Goal: Task Accomplishment & Management: Manage account settings

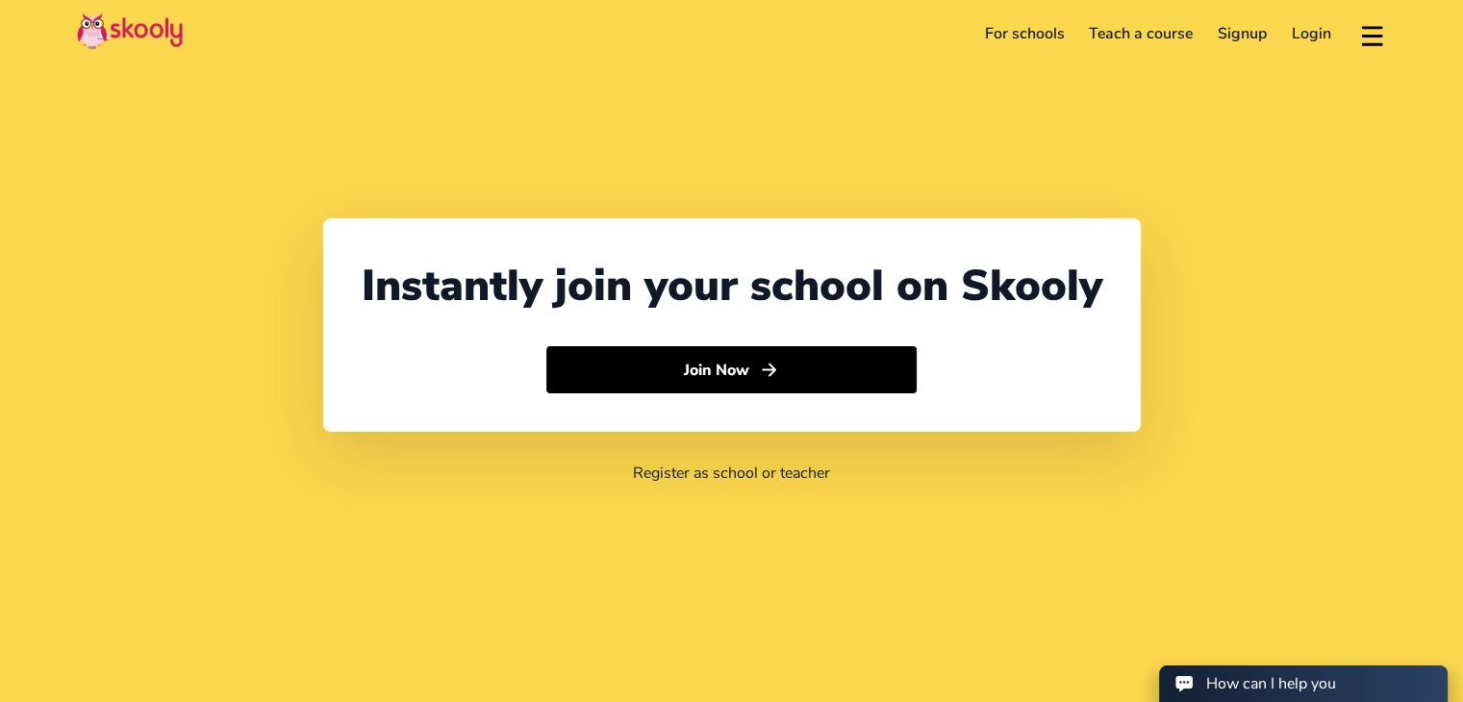
select select "971"
select select "[GEOGRAPHIC_DATA]"
select select "[GEOGRAPHIC_DATA]/[GEOGRAPHIC_DATA]"
click at [1300, 32] on link "Login" at bounding box center [1312, 33] width 64 height 31
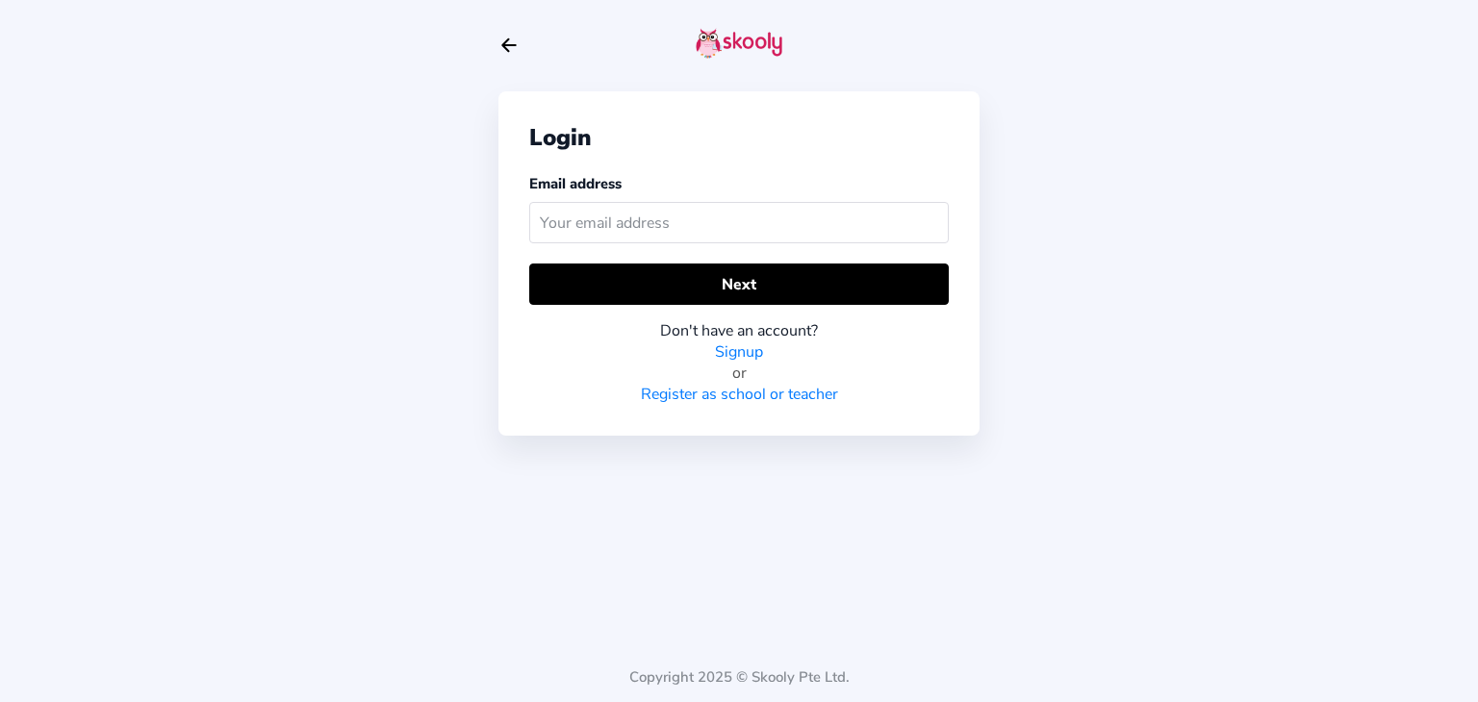
click at [712, 221] on input "text" at bounding box center [738, 222] width 419 height 41
click at [616, 236] on input "text" at bounding box center [738, 222] width 419 height 41
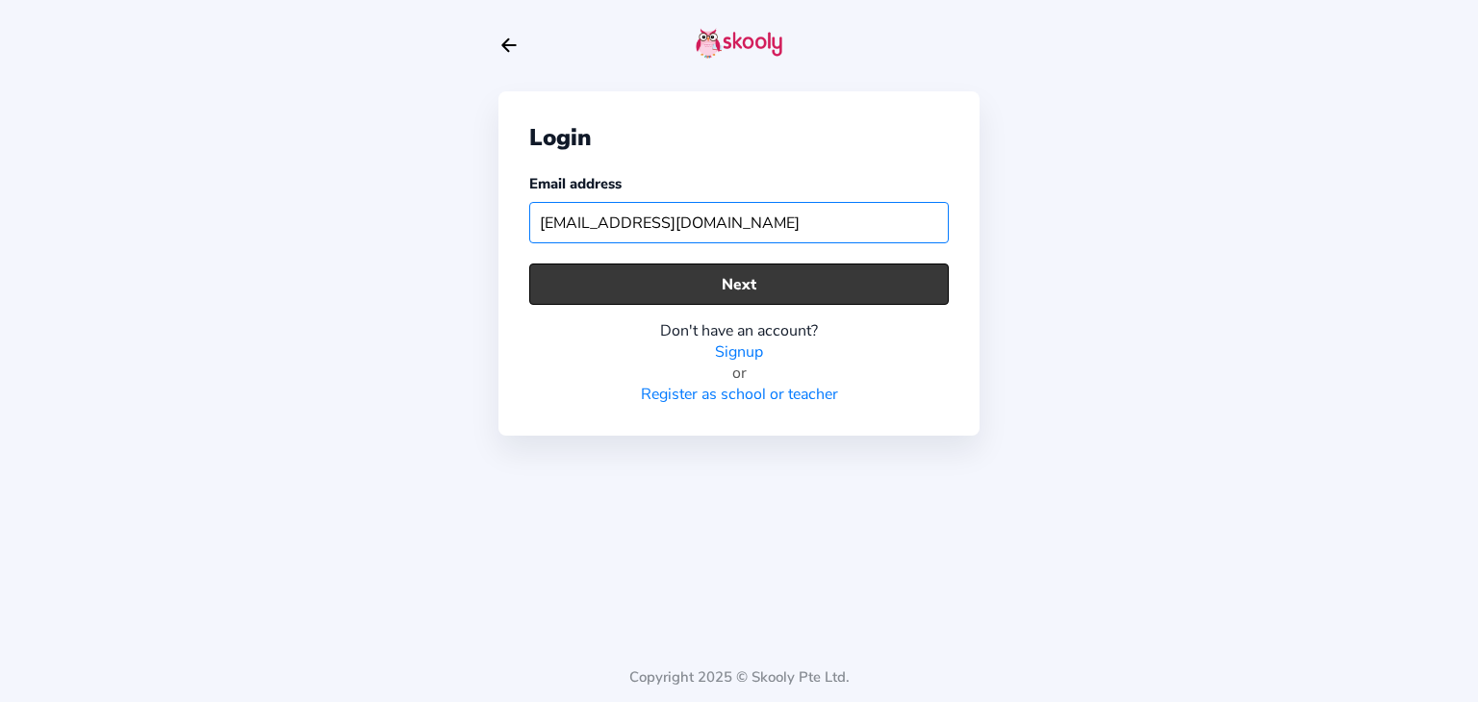
type input "[EMAIL_ADDRESS][DOMAIN_NAME]"
click at [655, 287] on button "Next" at bounding box center [738, 284] width 419 height 41
